Goal: Information Seeking & Learning: Learn about a topic

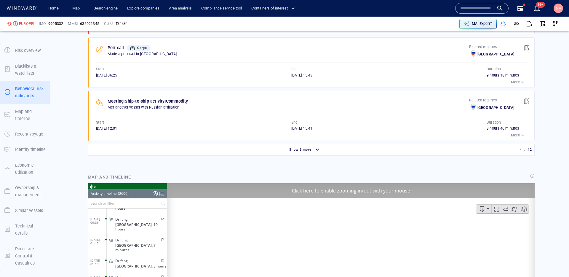
scroll to position [43862, 0]
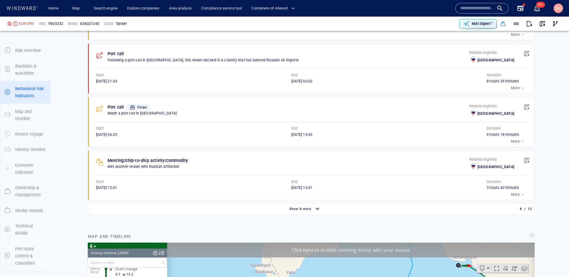
scroll to position [481, 0]
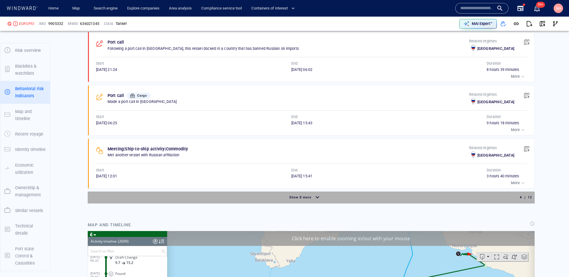
click at [313, 199] on div "button" at bounding box center [317, 197] width 9 height 10
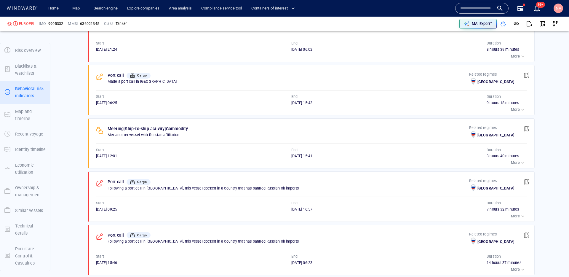
scroll to position [501, 0]
click at [520, 164] on div "button" at bounding box center [523, 163] width 6 height 6
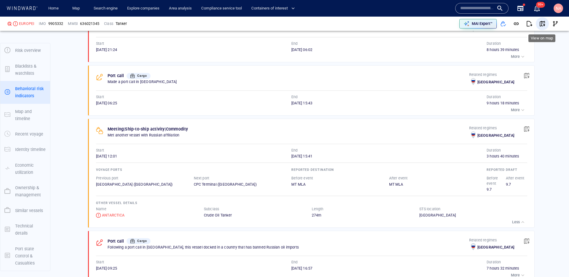
click at [540, 22] on span "button" at bounding box center [543, 24] width 6 height 6
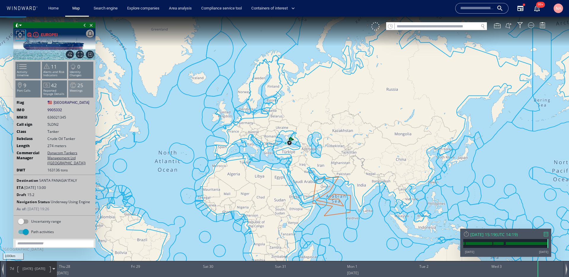
click at [80, 89] on p "Meetings" at bounding box center [81, 90] width 25 height 3
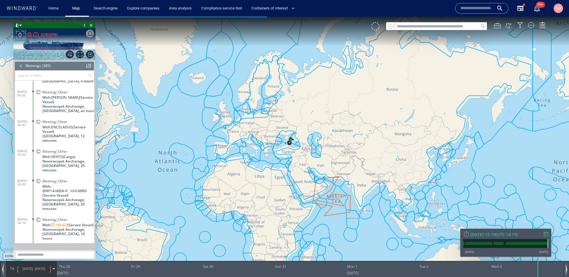
scroll to position [6053, 0]
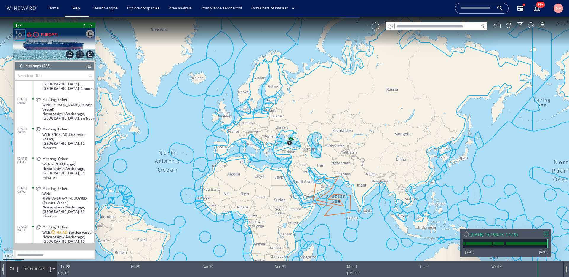
click at [32, 131] on dl "05/08/25 00:47 Meeting|Other With: ENCELADUS (Service Vessel) Russia, 12 minutes" at bounding box center [55, 138] width 77 height 30
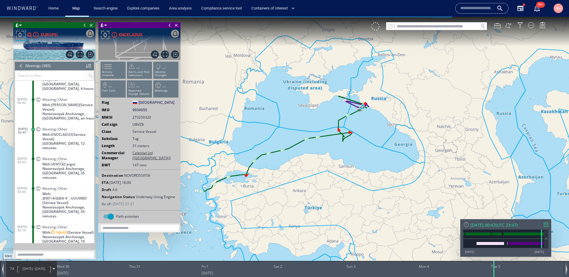
click at [24, 152] on dt "05/08/25 03:03" at bounding box center [24, 159] width 15 height 14
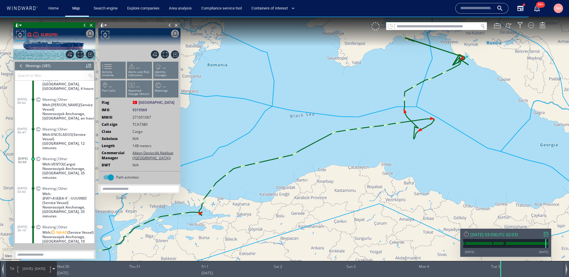
scroll to position [6067, 0]
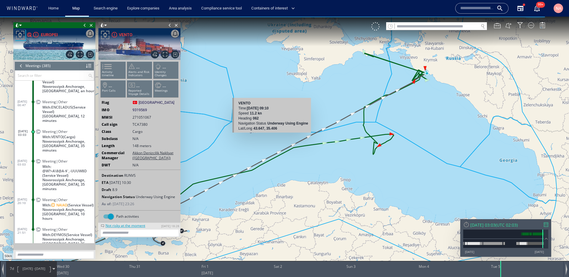
drag, startPoint x: 392, startPoint y: 92, endPoint x: 270, endPoint y: 130, distance: 127.8
click at [270, 130] on div "50km © Mapbox © OpenStreetMap Improve this map VENTO Time 04 August 2025 09:10 …" at bounding box center [284, 144] width 569 height 254
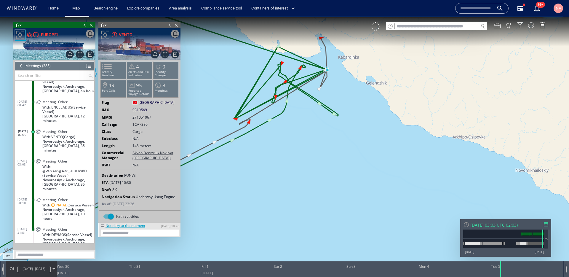
drag, startPoint x: 320, startPoint y: 77, endPoint x: 332, endPoint y: 98, distance: 24.2
click at [332, 97] on canvas "Map" at bounding box center [284, 144] width 569 height 254
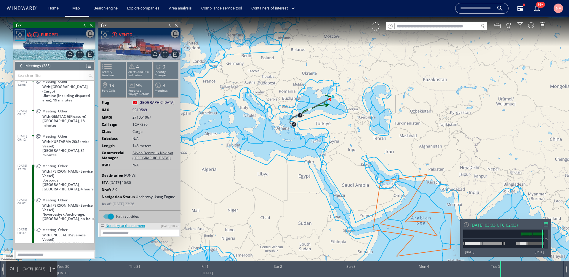
scroll to position [6000, 0]
click at [24, 161] on dl "30/07/25 17:20 Meeting|Other With: SALIM DUZGIT (Service Vessel) Bosporus South…" at bounding box center [55, 178] width 77 height 34
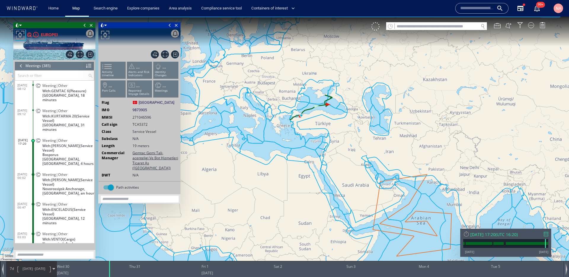
scroll to position [6018, 0]
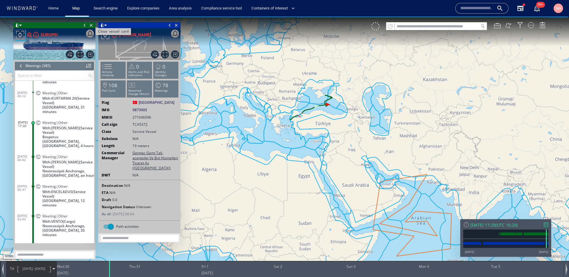
click at [91, 27] on span "Close vessel card" at bounding box center [91, 25] width 7 height 6
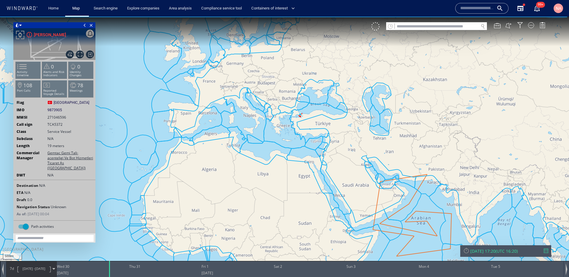
click at [91, 27] on span "Close vessel card" at bounding box center [91, 25] width 7 height 6
